Goal: Task Accomplishment & Management: Manage account settings

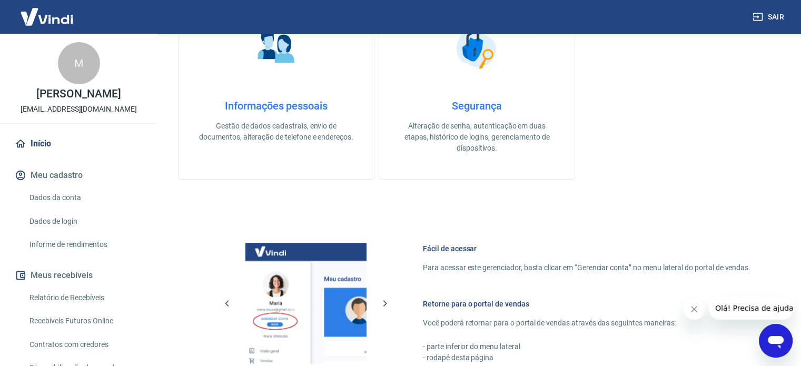
scroll to position [263, 0]
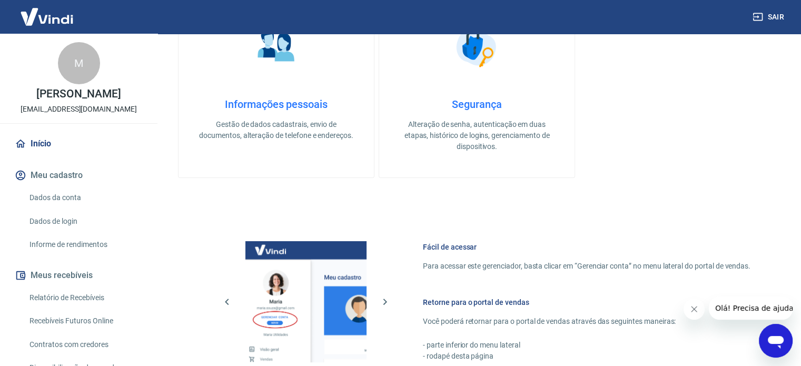
click at [280, 102] on h4 "Informações pessoais" at bounding box center [276, 104] width 162 height 13
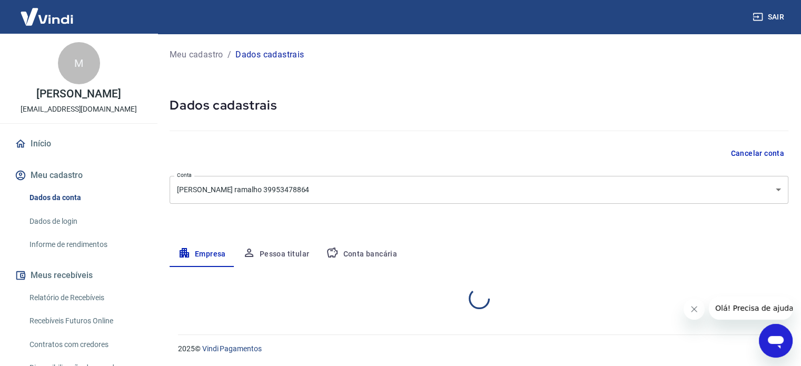
select select "SP"
select select "business"
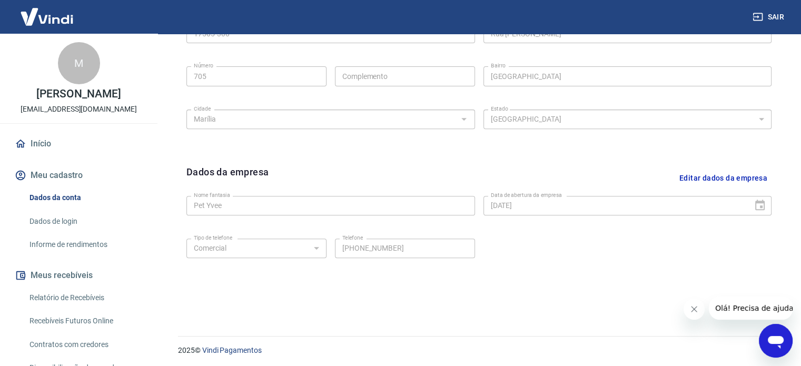
scroll to position [393, 0]
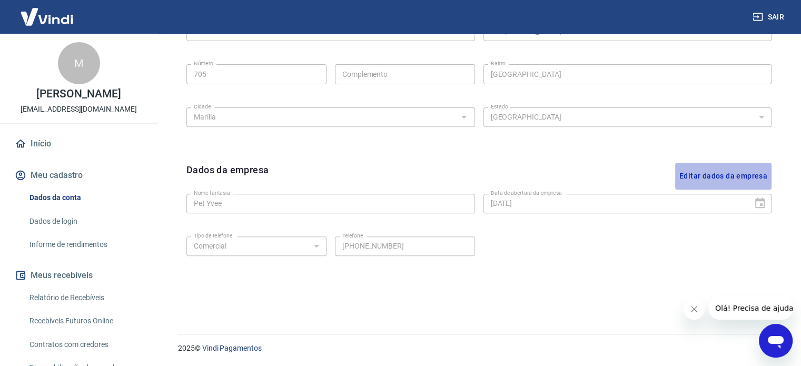
click at [746, 175] on button "Editar dados da empresa" at bounding box center [723, 176] width 96 height 27
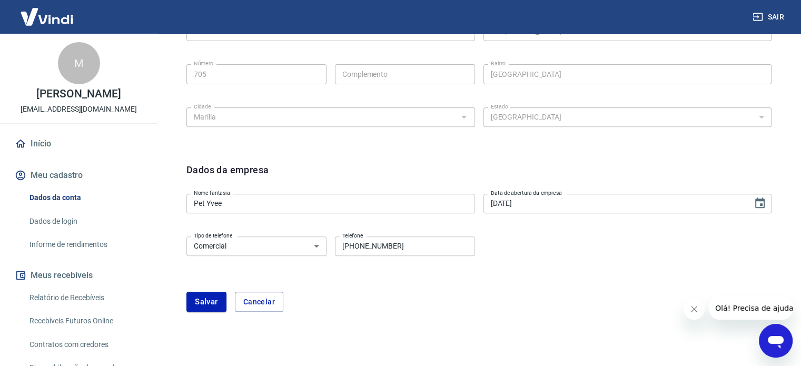
click at [438, 256] on div "Tipo de telefone Residencial Comercial Tipo de telefone Telefone (14) 99818-831…" at bounding box center [330, 245] width 289 height 26
click at [431, 247] on input "(14) 99818-8315" at bounding box center [405, 245] width 140 height 19
drag, startPoint x: 398, startPoint y: 249, endPoint x: 366, endPoint y: 242, distance: 32.2
click at [365, 242] on input "(14) 99818-8315" at bounding box center [405, 245] width 140 height 19
type input "(14) 99639-1973"
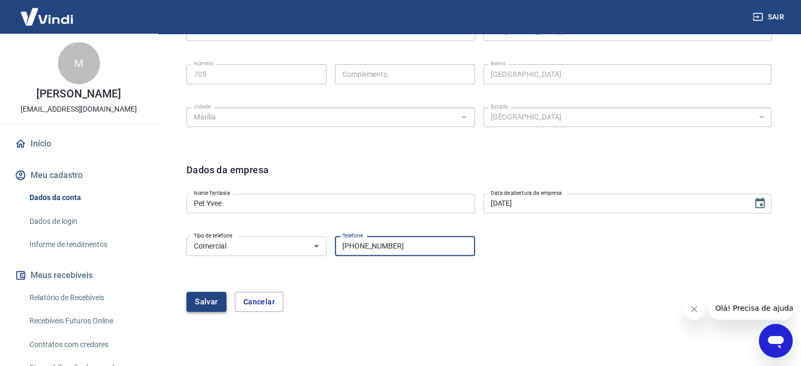
click at [203, 305] on button "Salvar" at bounding box center [206, 302] width 40 height 20
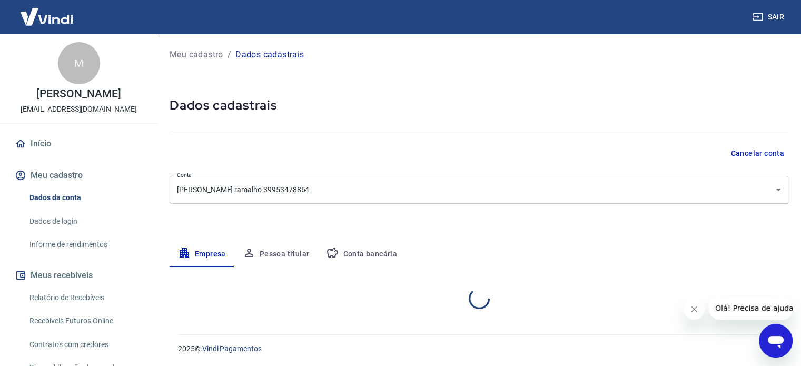
scroll to position [142, 0]
select select "SP"
select select "business"
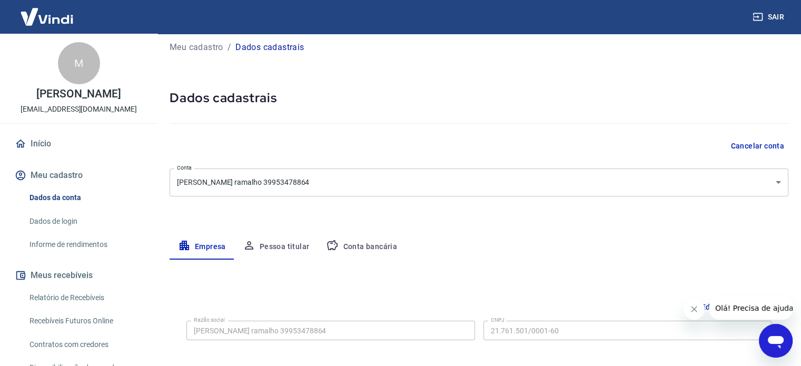
scroll to position [0, 0]
